Goal: Task Accomplishment & Management: Manage account settings

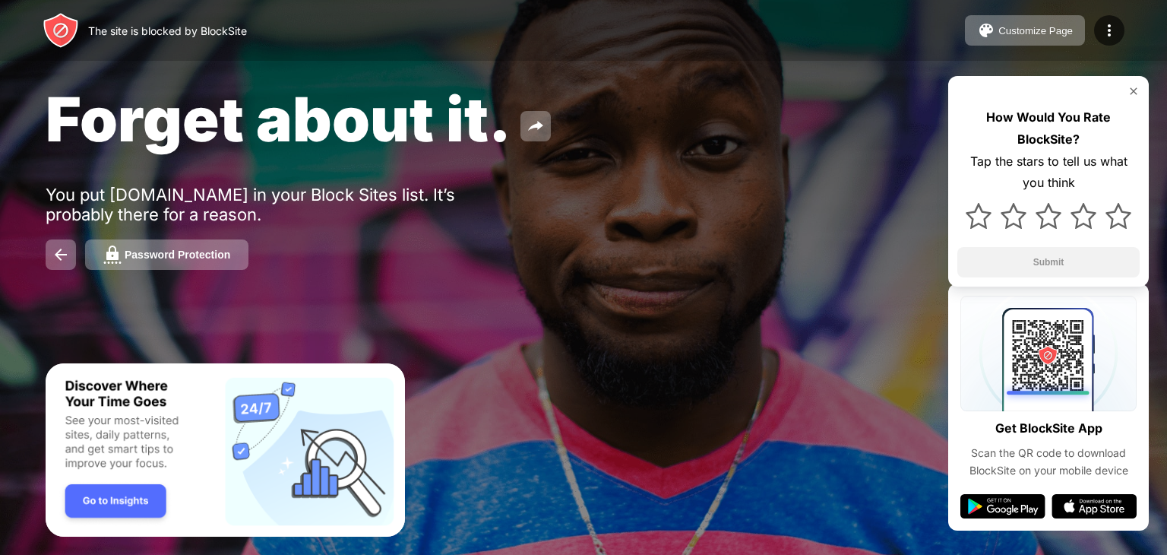
click at [766, 435] on div at bounding box center [583, 277] width 1167 height 555
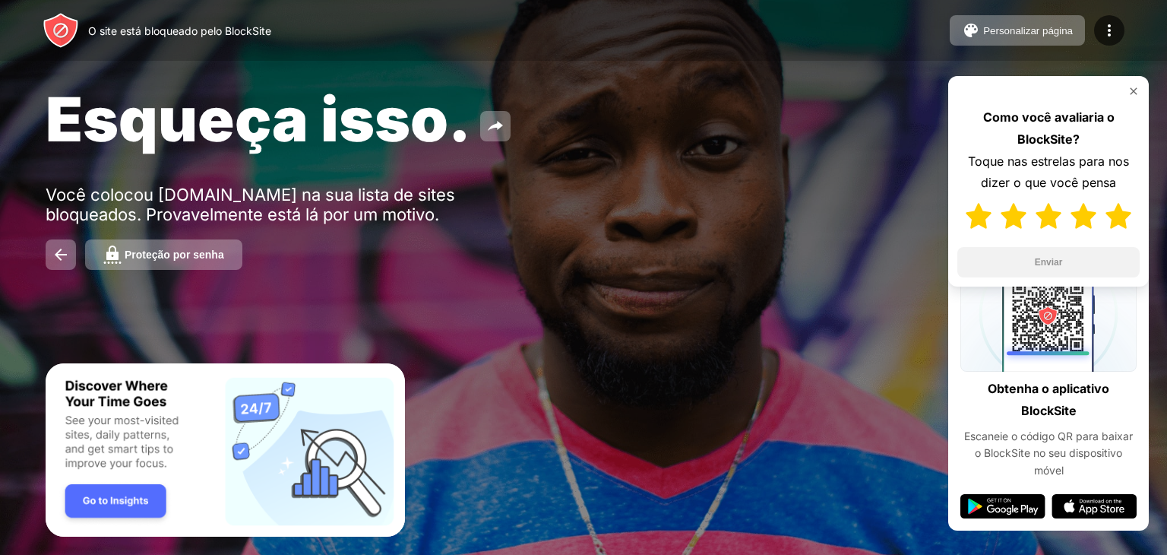
click at [1118, 219] on img at bounding box center [1118, 216] width 26 height 26
click at [1064, 267] on button "Enviar" at bounding box center [1048, 262] width 182 height 30
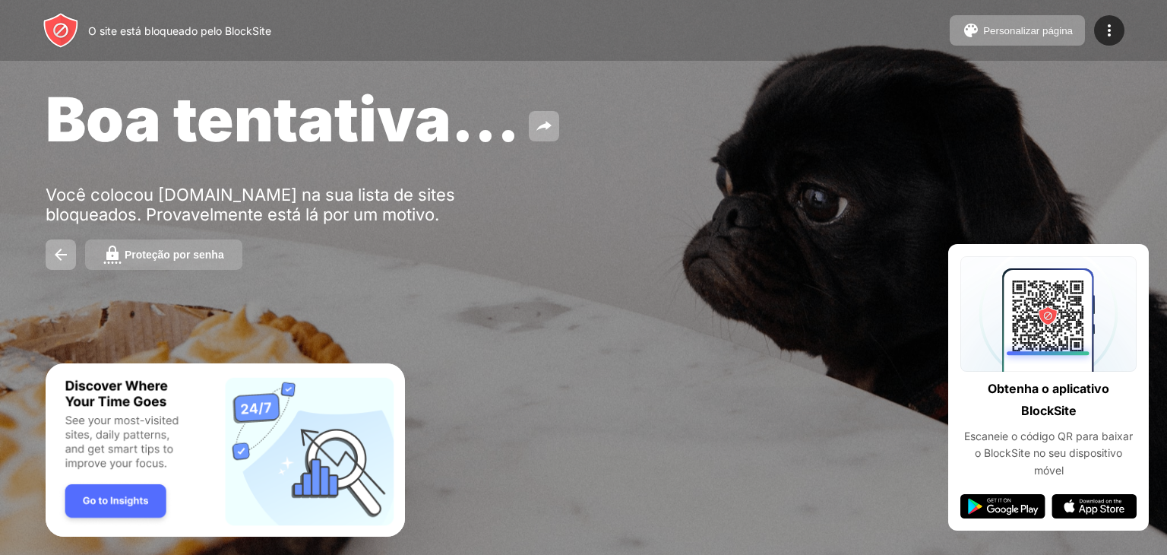
click at [212, 256] on font "Proteção por senha" at bounding box center [175, 254] width 100 height 12
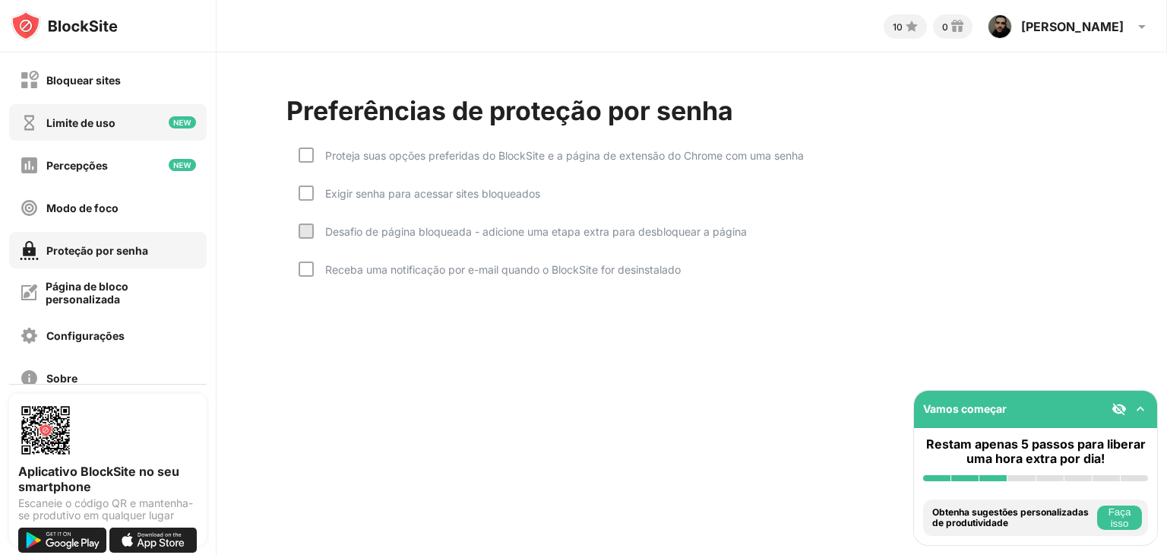
click at [138, 90] on div "Bloquear sites" at bounding box center [108, 80] width 198 height 36
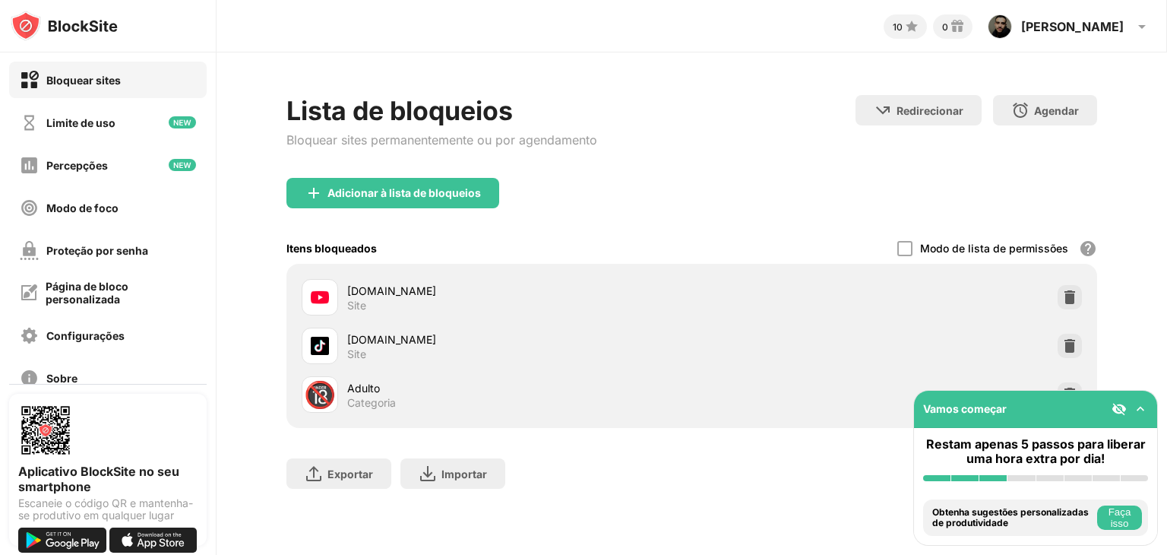
click at [1127, 520] on font "Faça isso" at bounding box center [1119, 517] width 23 height 23
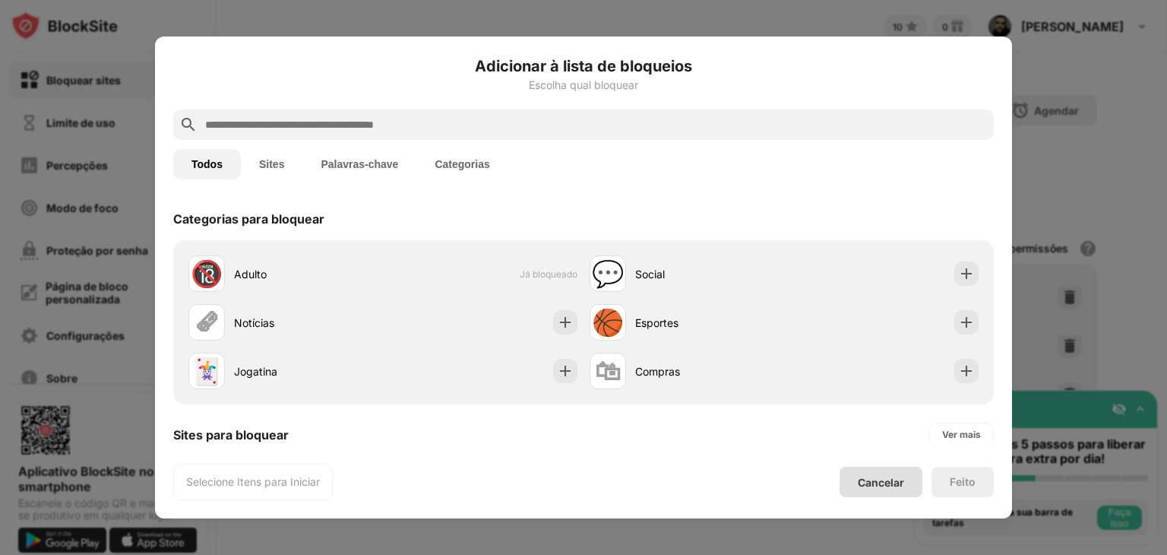
click at [892, 481] on font "Cancelar" at bounding box center [881, 482] width 46 height 13
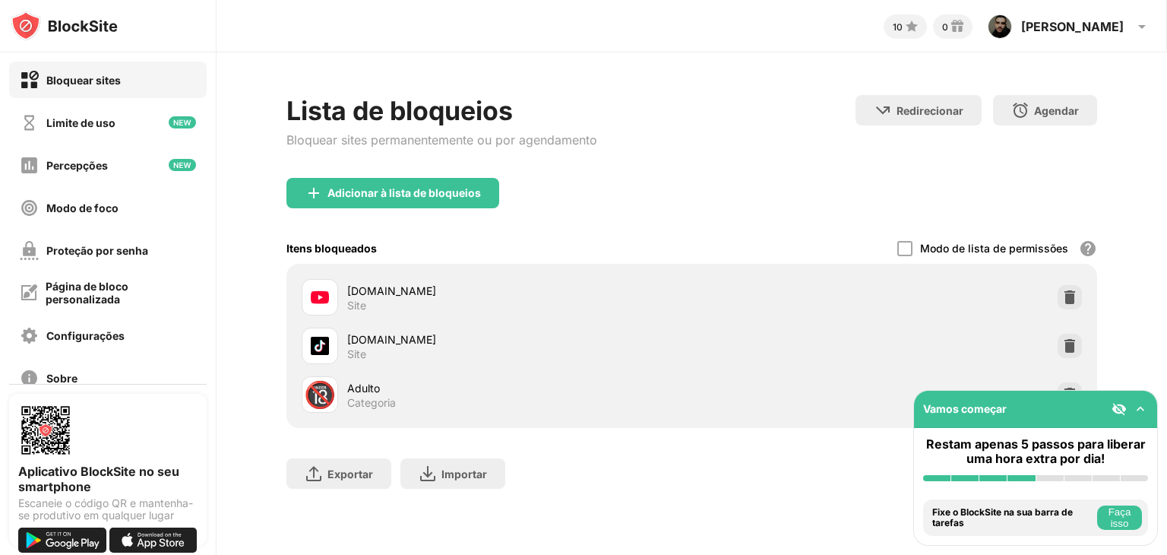
click at [1136, 401] on img at bounding box center [1140, 408] width 15 height 15
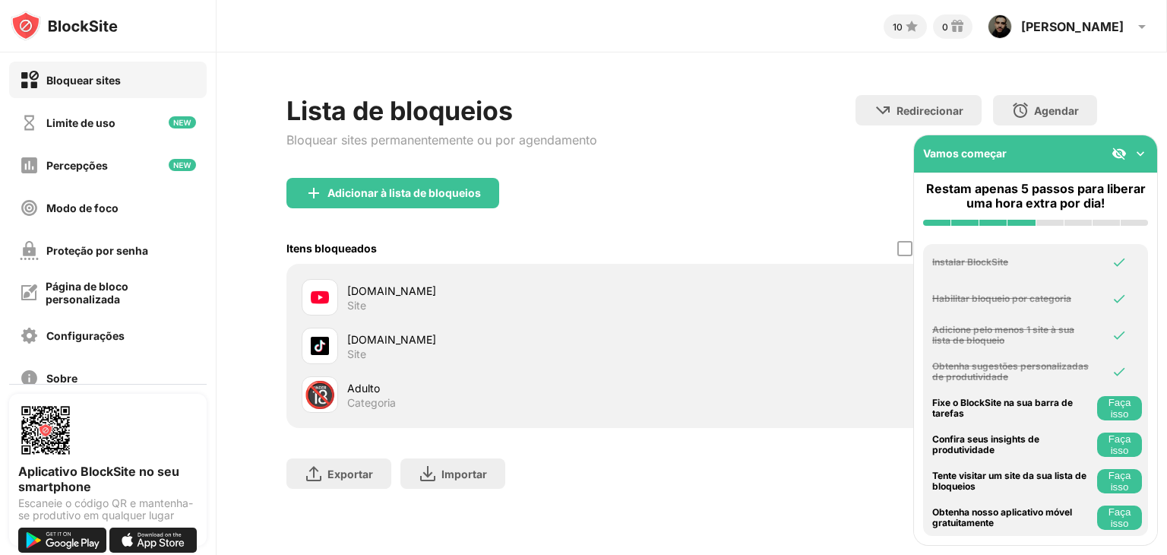
click at [1141, 170] on div "Vamos começar" at bounding box center [1035, 153] width 243 height 37
click at [1146, 150] on img at bounding box center [1140, 153] width 15 height 15
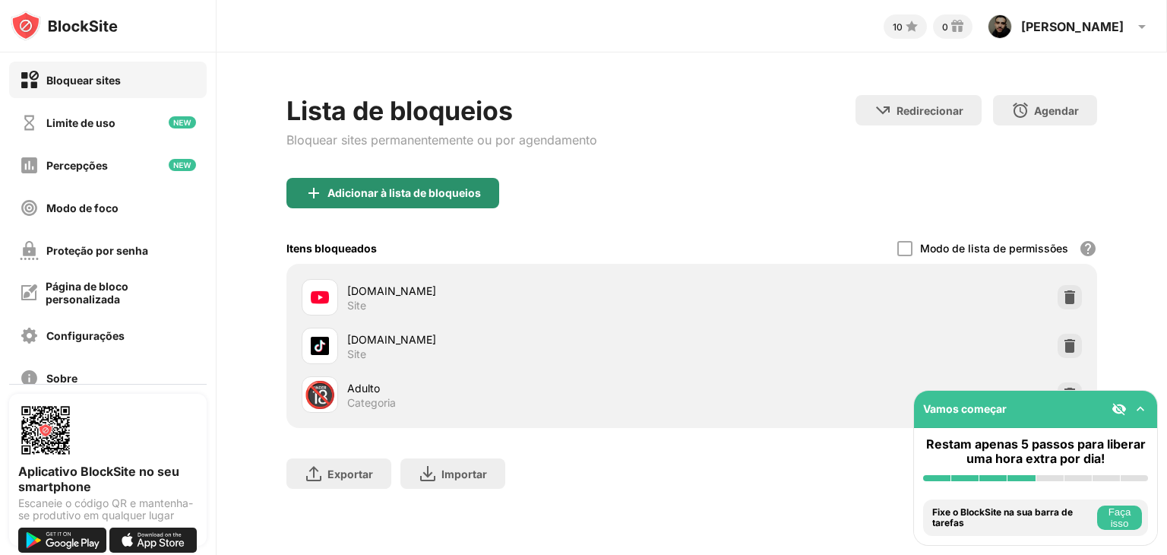
click at [380, 179] on div "Adicionar à lista de bloqueios" at bounding box center [392, 193] width 213 height 30
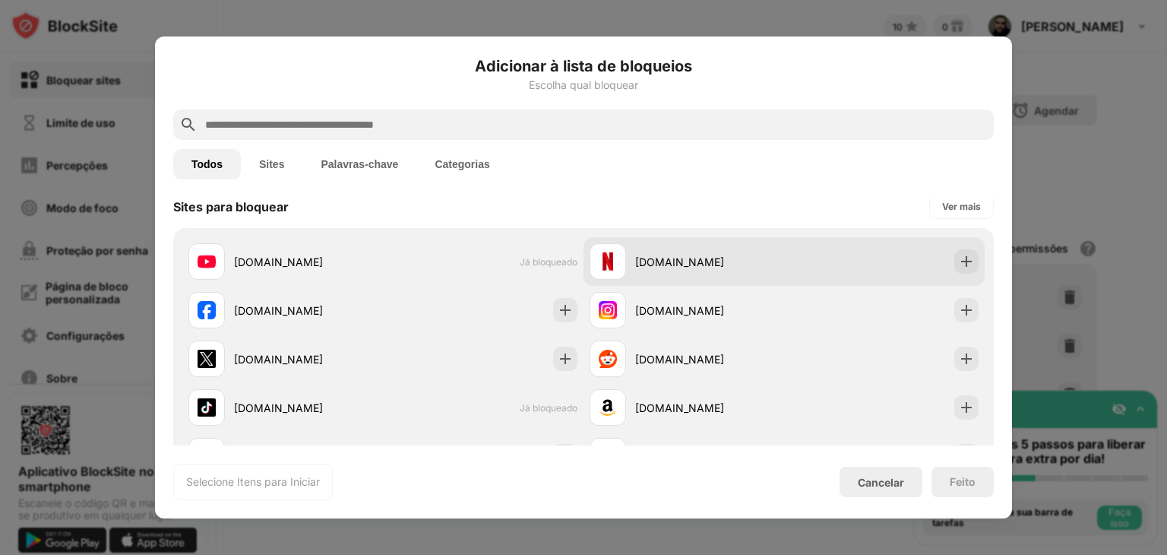
scroll to position [304, 0]
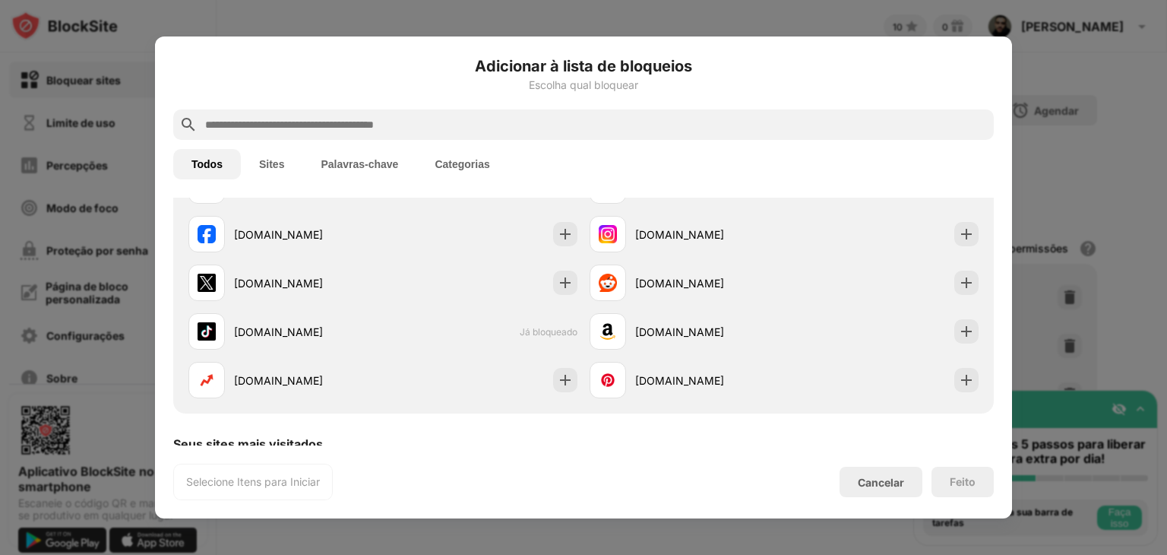
click at [1052, 103] on div at bounding box center [583, 277] width 1167 height 555
